Goal: Check status: Check status

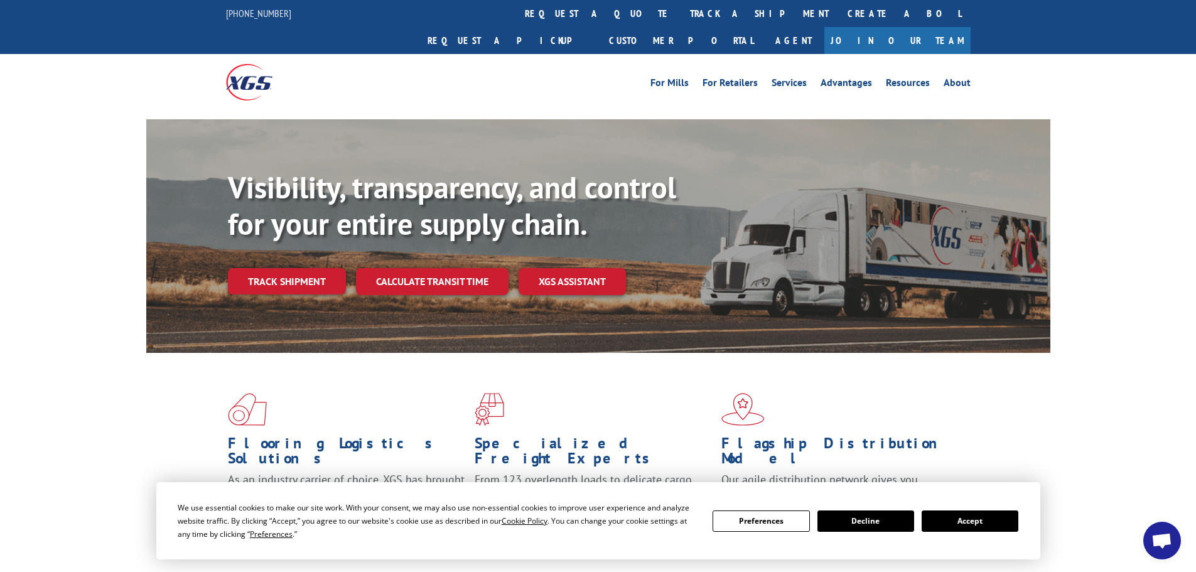
click at [971, 521] on button "Accept" at bounding box center [970, 521] width 97 height 21
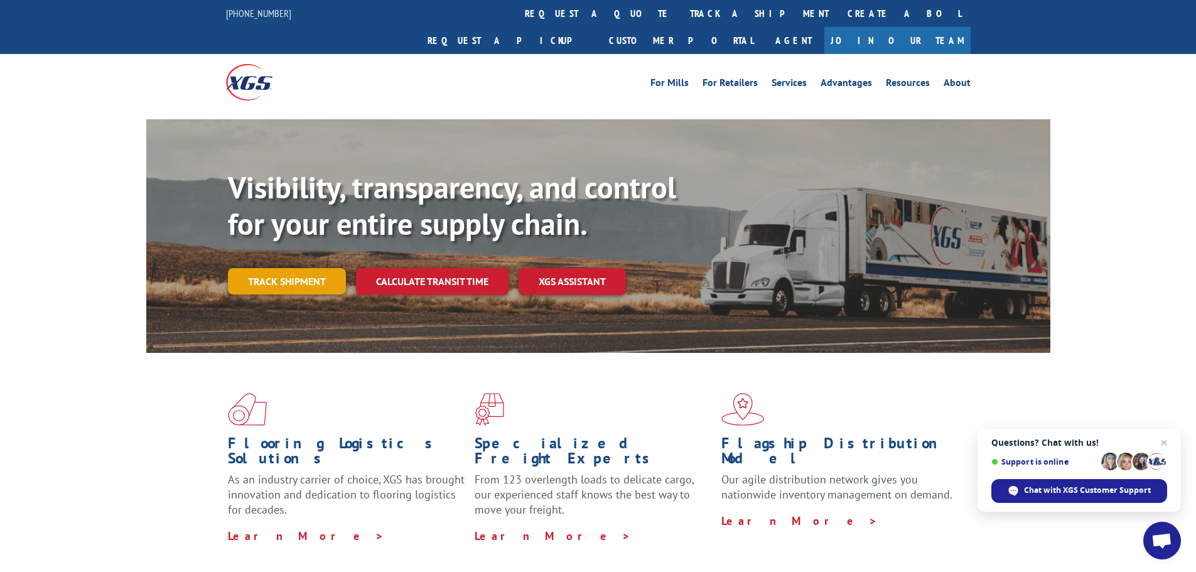
click at [293, 268] on link "Track shipment" at bounding box center [287, 281] width 118 height 26
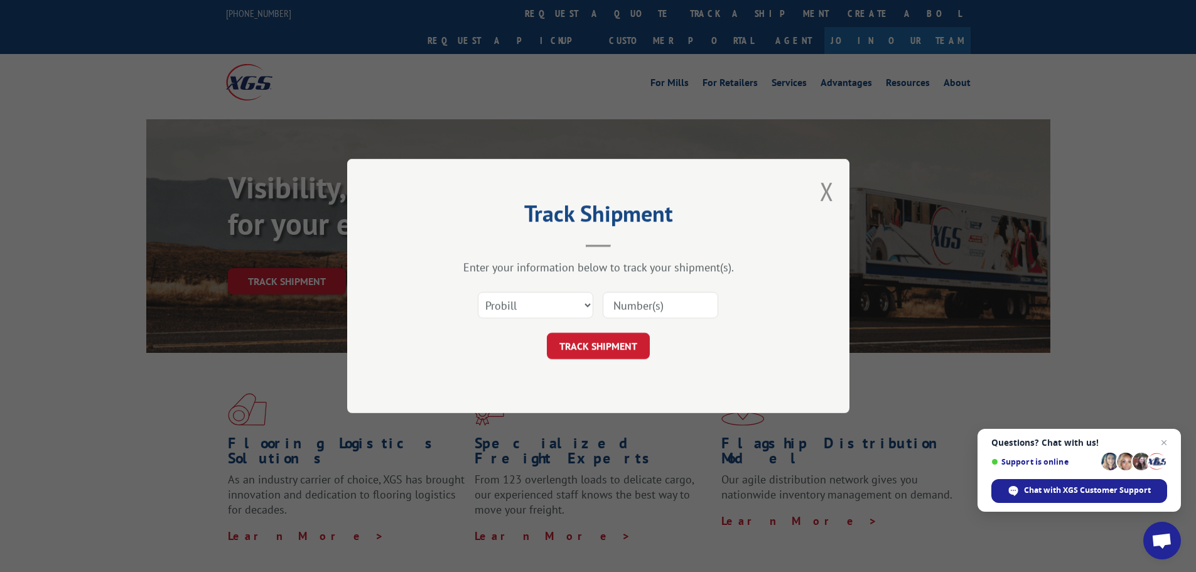
click at [642, 305] on input at bounding box center [661, 305] width 116 height 26
paste input "17229705"
type input "17229705"
click at [588, 347] on button "TRACK SHIPMENT" at bounding box center [598, 346] width 103 height 26
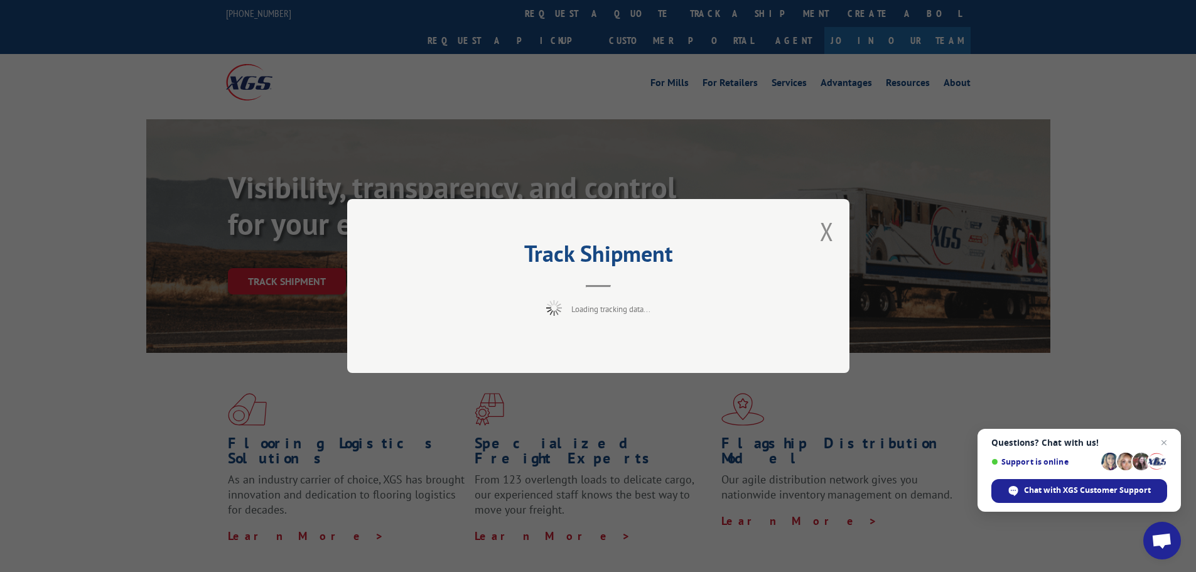
click at [1166, 442] on span "Close chat" at bounding box center [1164, 442] width 15 height 15
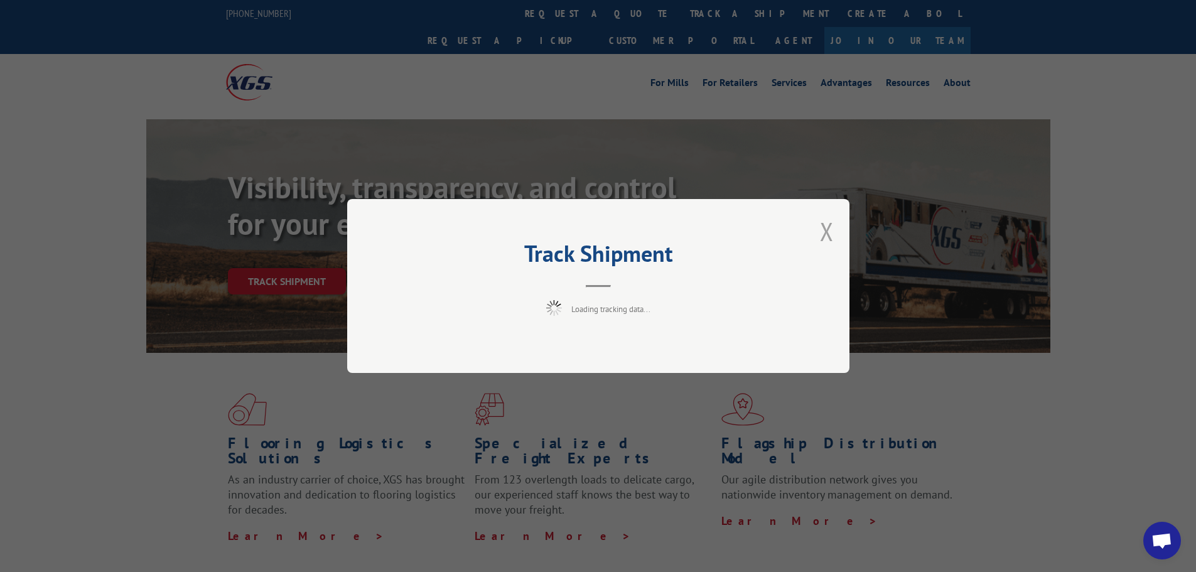
drag, startPoint x: 830, startPoint y: 237, endPoint x: 798, endPoint y: 210, distance: 42.3
click at [830, 237] on button "Close modal" at bounding box center [827, 231] width 14 height 33
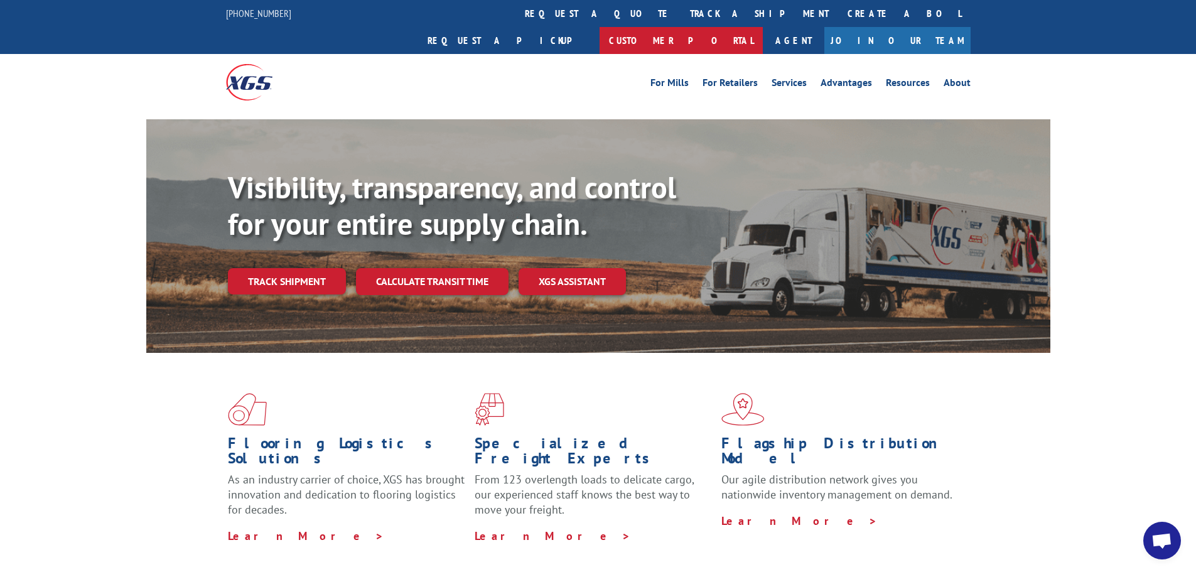
click at [763, 27] on link "Customer Portal" at bounding box center [681, 40] width 163 height 27
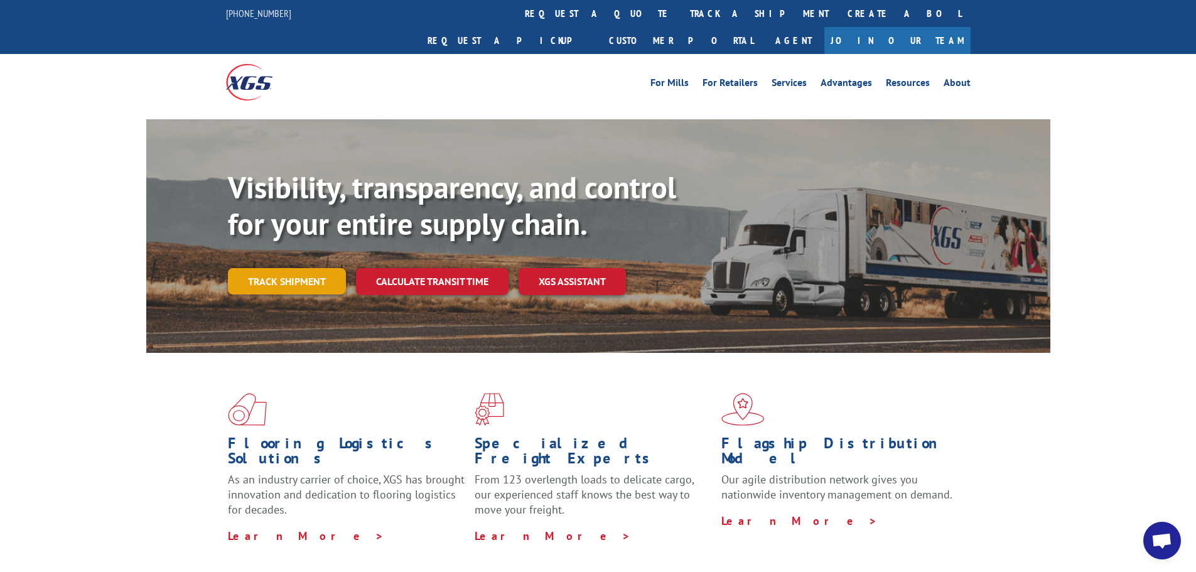
click at [308, 268] on link "Track shipment" at bounding box center [287, 281] width 118 height 26
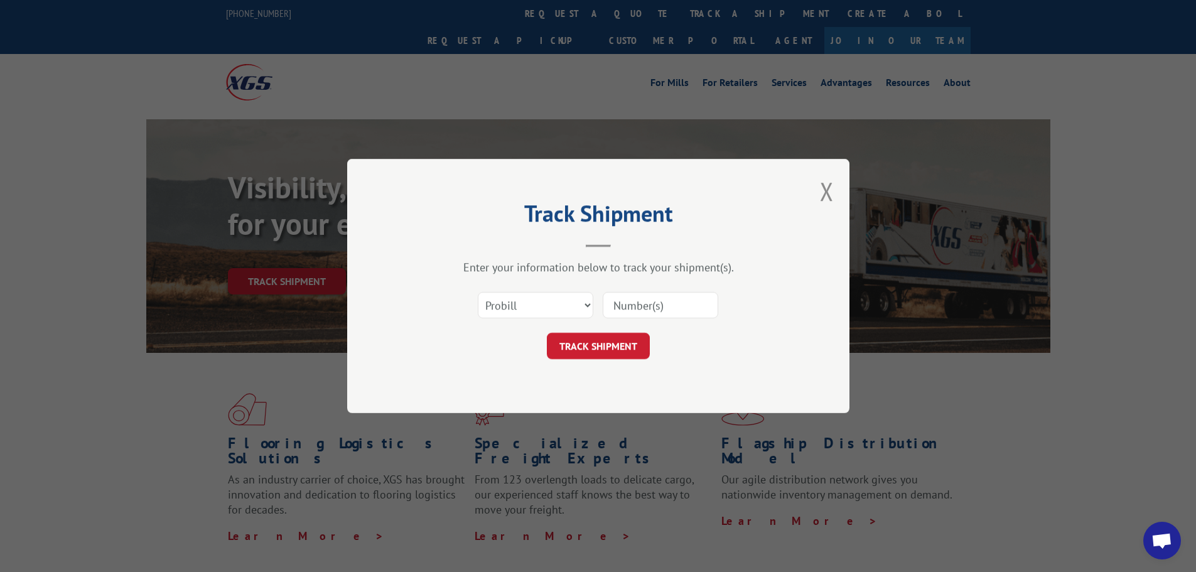
click at [630, 306] on input at bounding box center [661, 305] width 116 height 26
drag, startPoint x: 630, startPoint y: 306, endPoint x: 645, endPoint y: 305, distance: 15.1
paste input "17229705"
type input "17229705"
click at [622, 342] on button "TRACK SHIPMENT" at bounding box center [598, 346] width 103 height 26
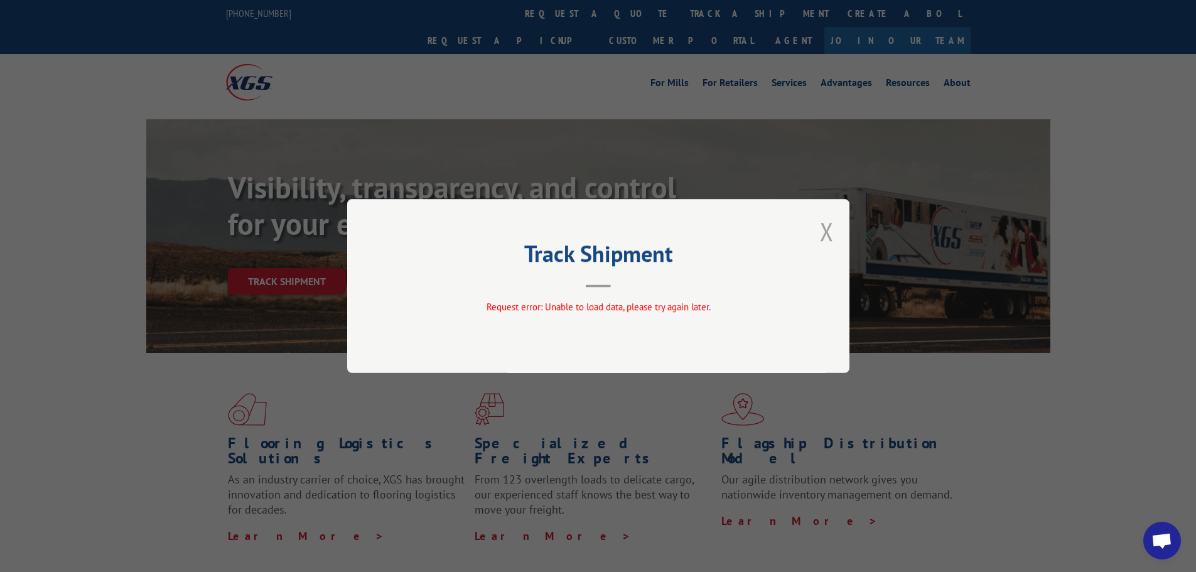
click at [827, 237] on button "Close modal" at bounding box center [827, 231] width 14 height 33
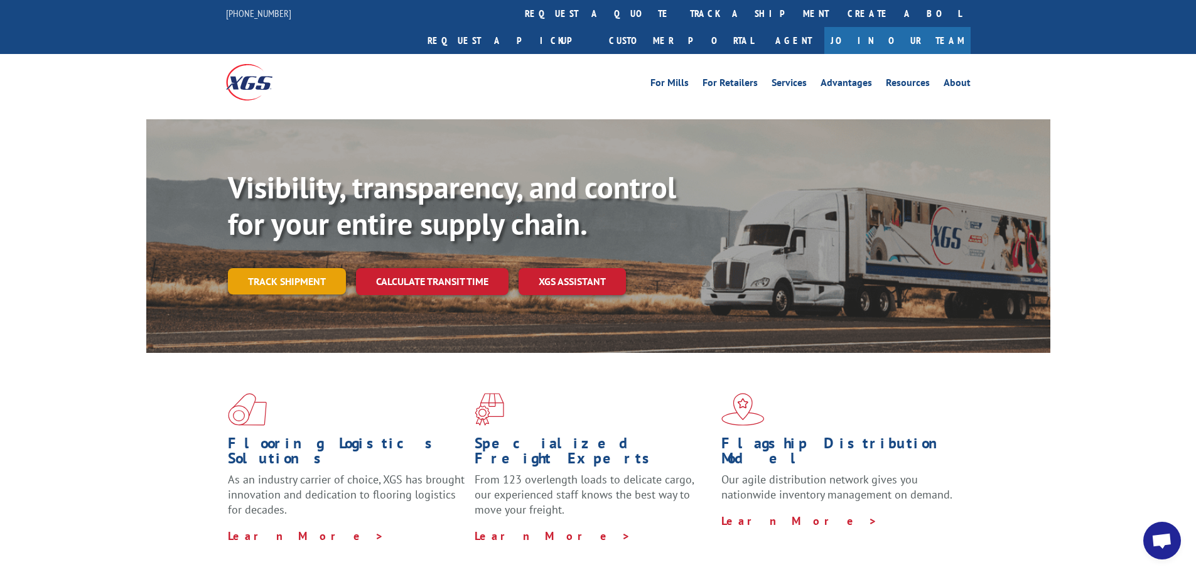
click at [303, 268] on link "Track shipment" at bounding box center [287, 281] width 118 height 26
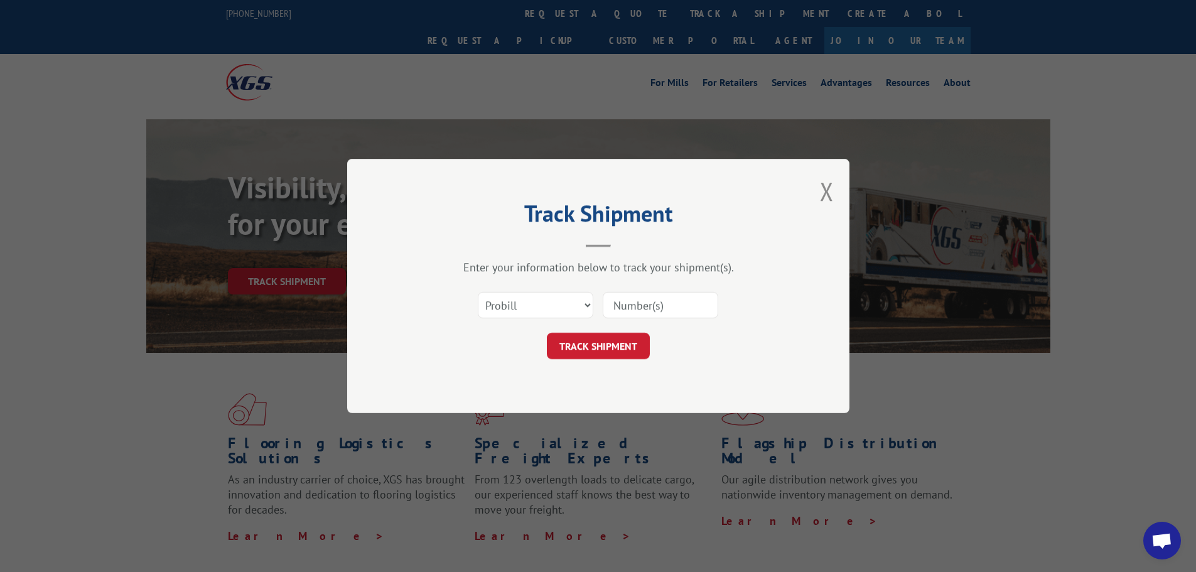
click at [634, 305] on input at bounding box center [661, 305] width 116 height 26
paste input "17229705"
type input "17229705"
click at [622, 343] on button "TRACK SHIPMENT" at bounding box center [598, 346] width 103 height 26
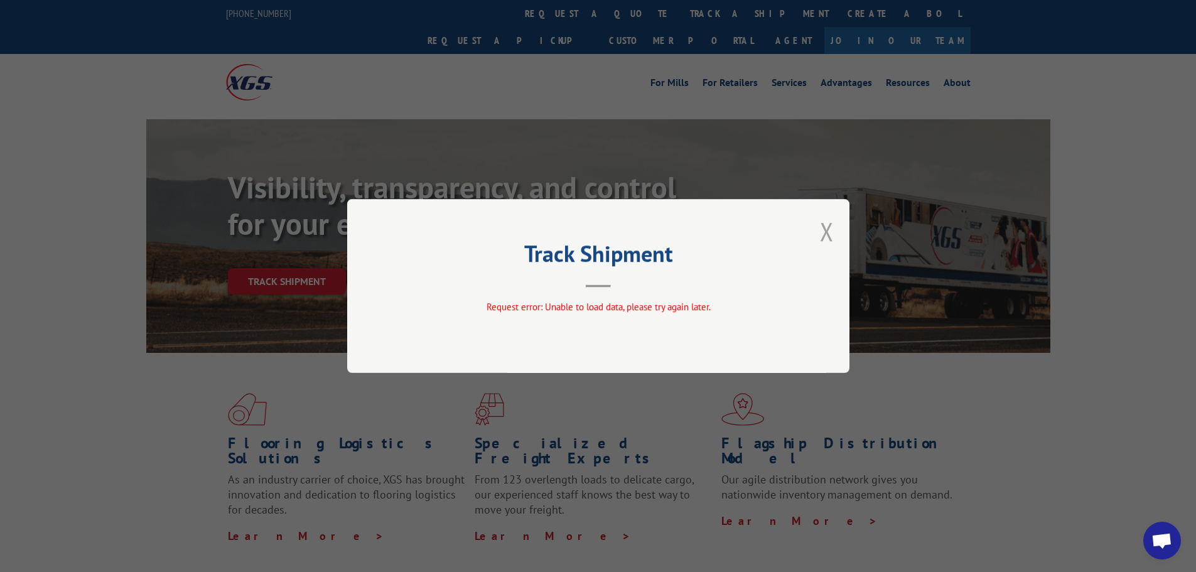
click at [826, 234] on button "Close modal" at bounding box center [827, 231] width 14 height 33
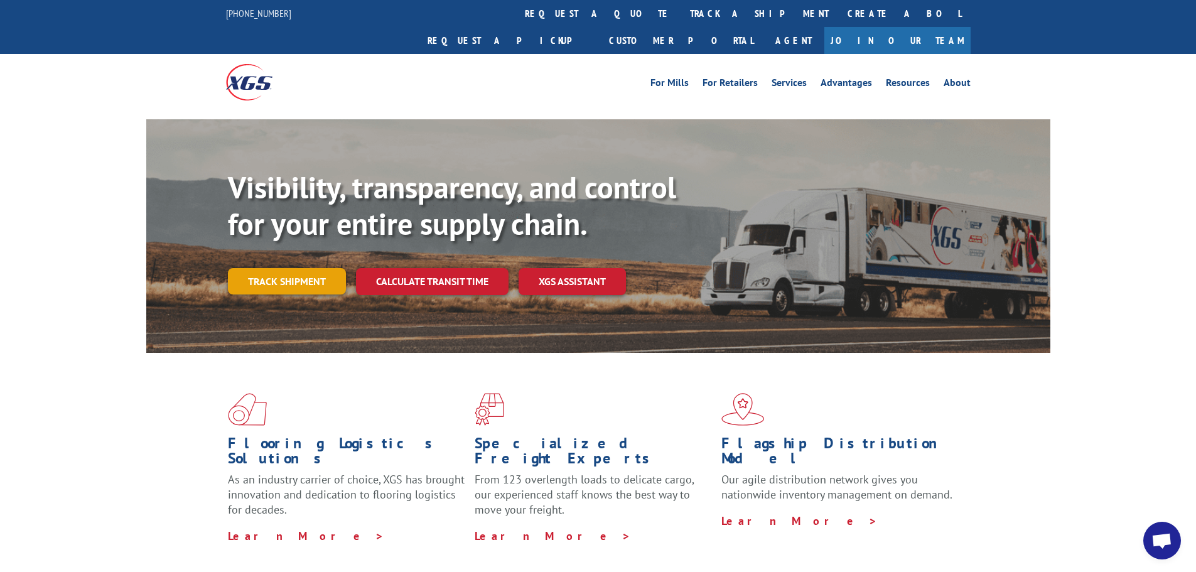
click at [318, 268] on link "Track shipment" at bounding box center [287, 281] width 118 height 26
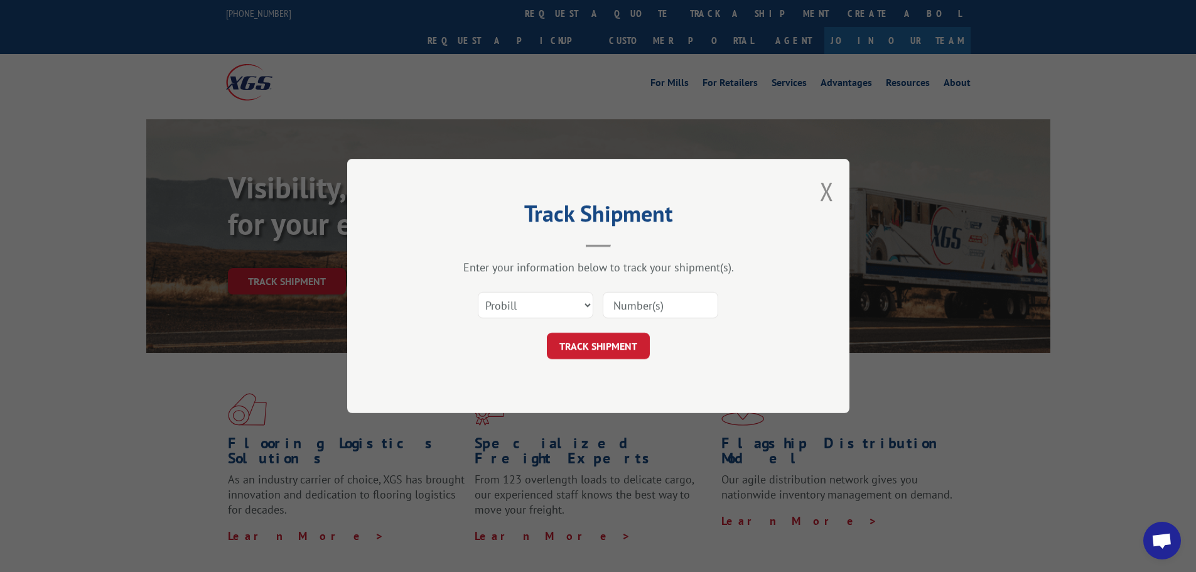
paste input "17229705"
type input "17229705"
click at [612, 343] on button "TRACK SHIPMENT" at bounding box center [598, 346] width 103 height 26
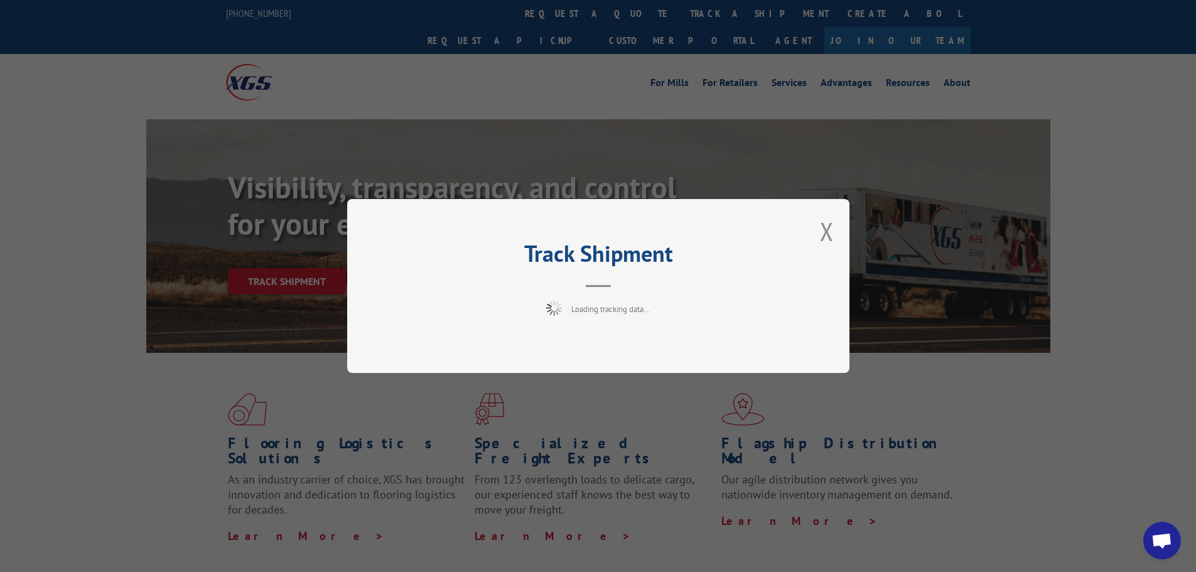
click at [1167, 534] on span "Open chat" at bounding box center [1162, 542] width 21 height 18
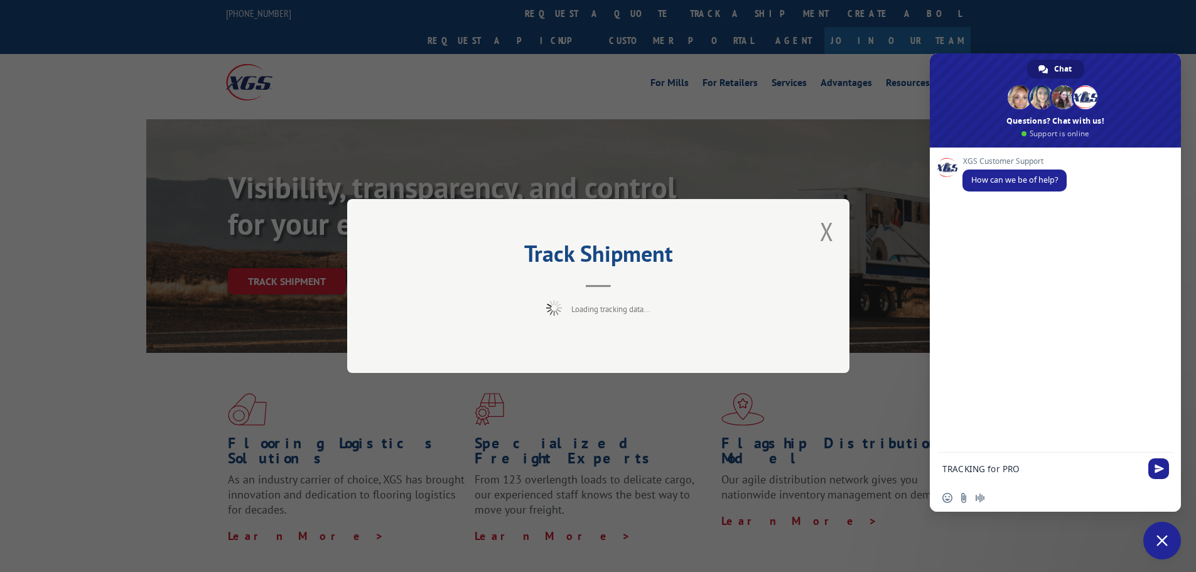
click at [1045, 466] on textarea "TRACKING for PRO" at bounding box center [1042, 468] width 198 height 11
type textarea "TRACKING for PRO 17229705"
click at [1151, 465] on span "Send" at bounding box center [1159, 468] width 21 height 21
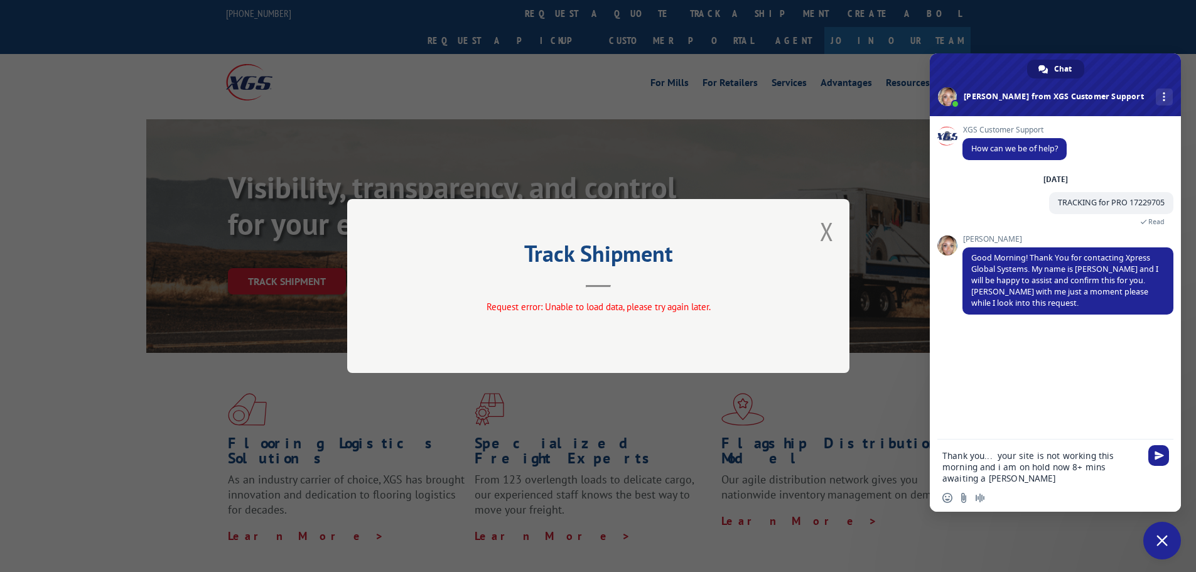
type textarea "Thank you... your site is not working this morning and i am on hold now 8+ mins…"
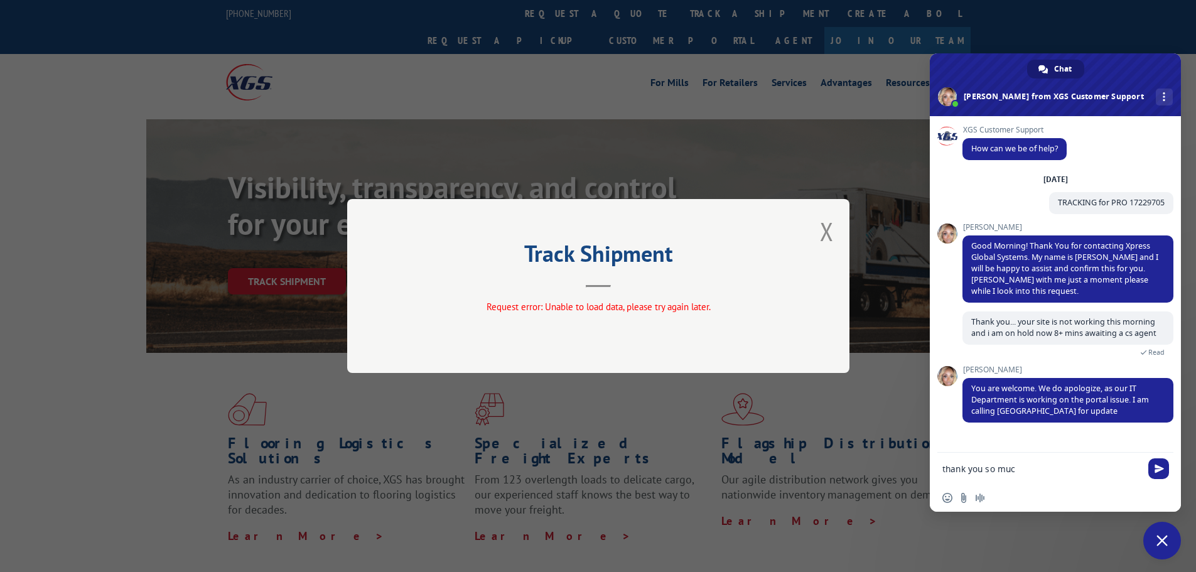
type textarea "thank you so much"
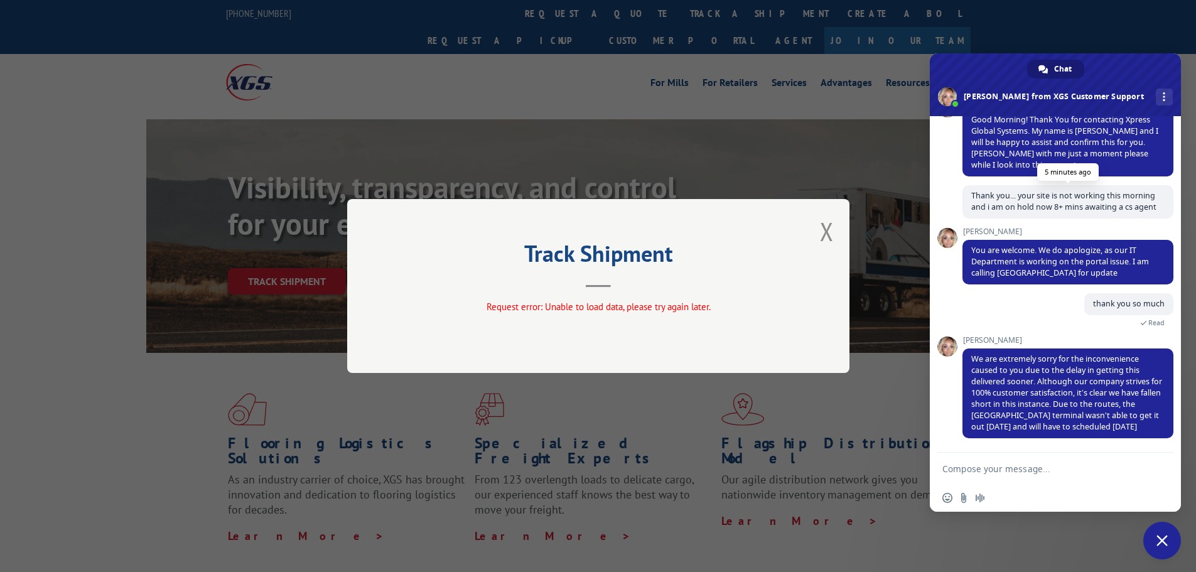
scroll to position [75, 0]
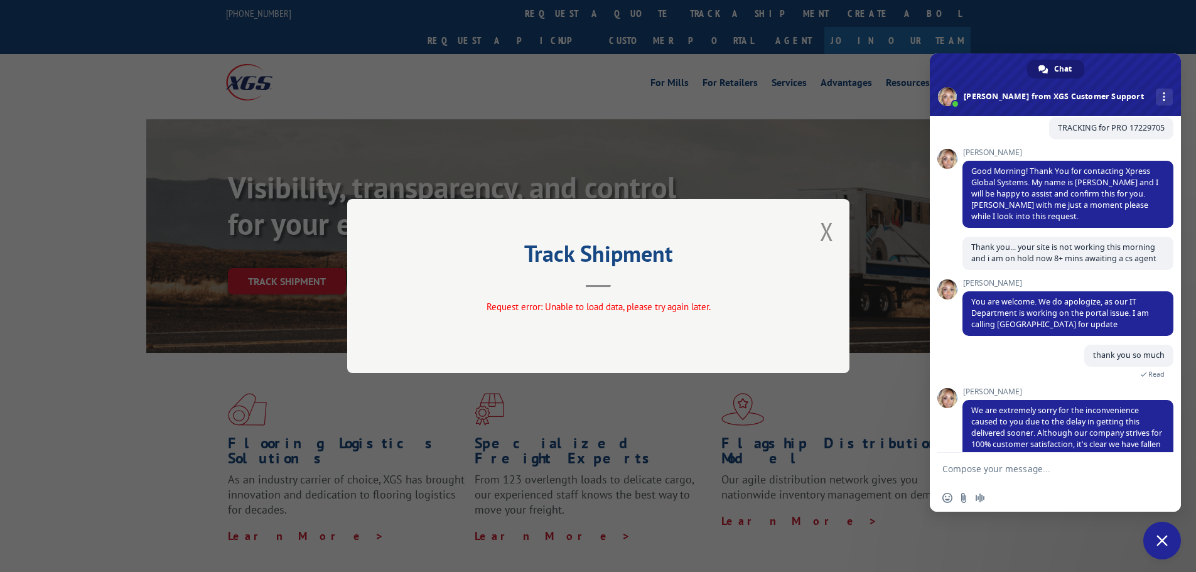
drag, startPoint x: 1148, startPoint y: 97, endPoint x: 1089, endPoint y: 63, distance: 68.1
click at [1089, 63] on span at bounding box center [1055, 84] width 251 height 63
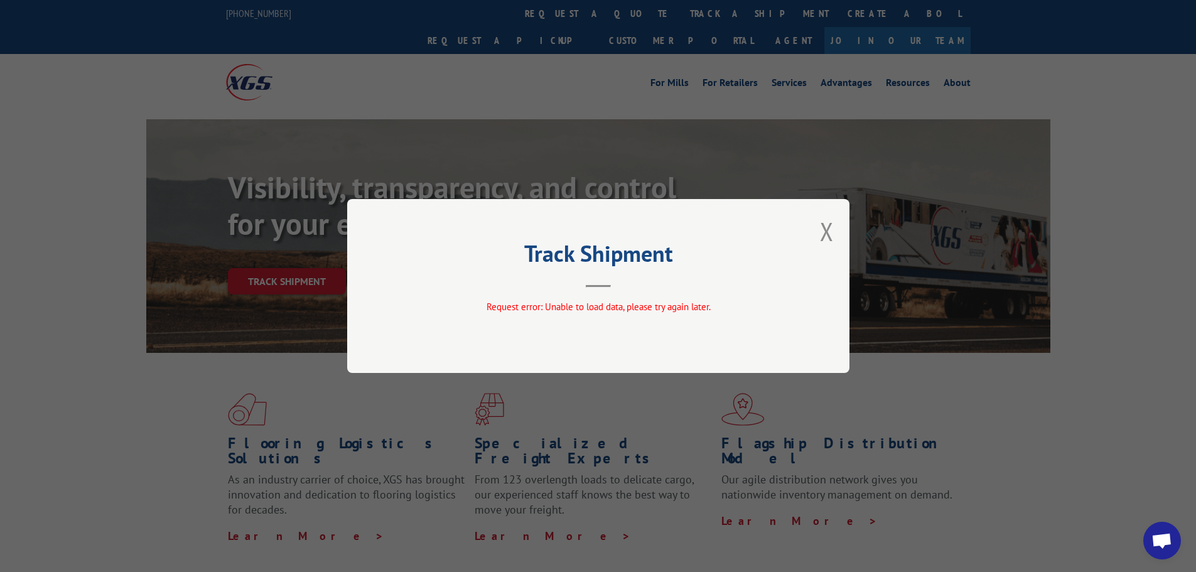
click at [1159, 539] on span "Open chat" at bounding box center [1162, 542] width 21 height 18
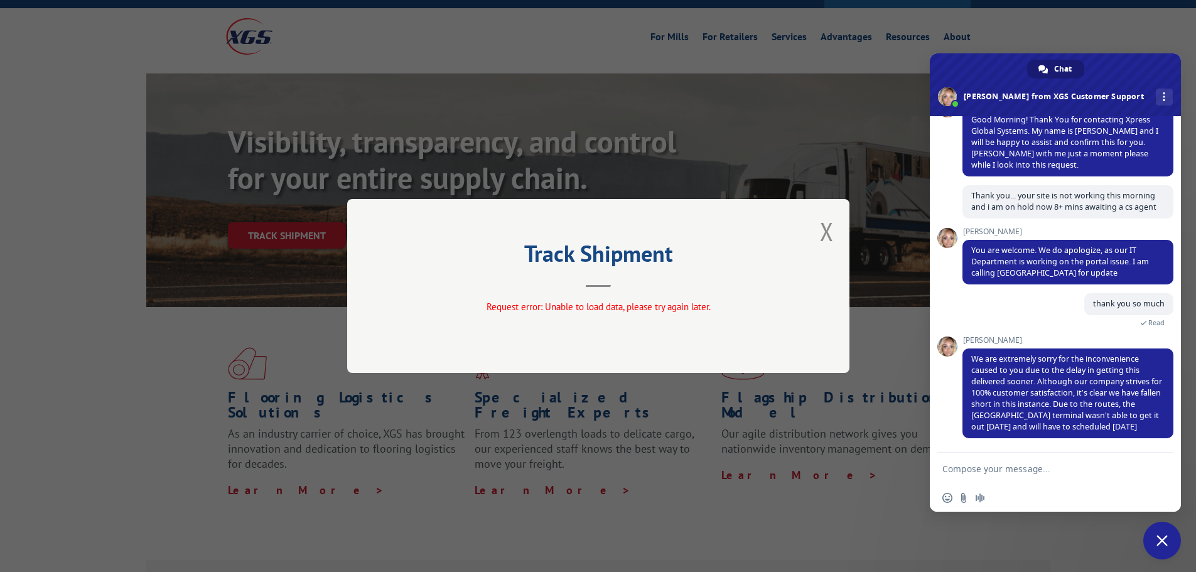
scroll to position [0, 0]
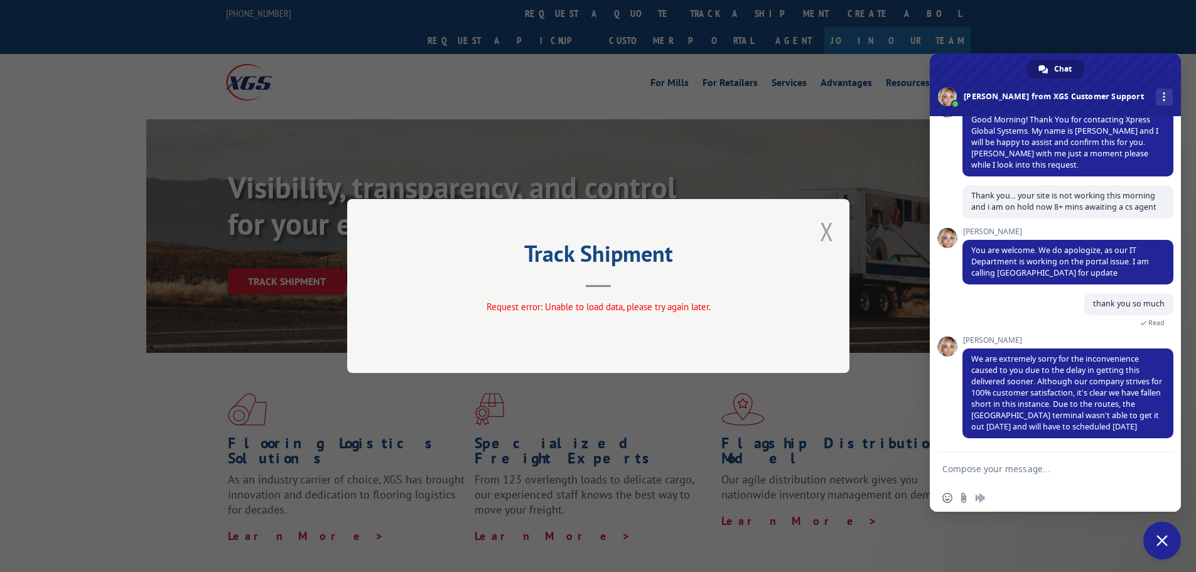
click at [821, 234] on button "Close modal" at bounding box center [827, 231] width 14 height 33
